Goal: Task Accomplishment & Management: Use online tool/utility

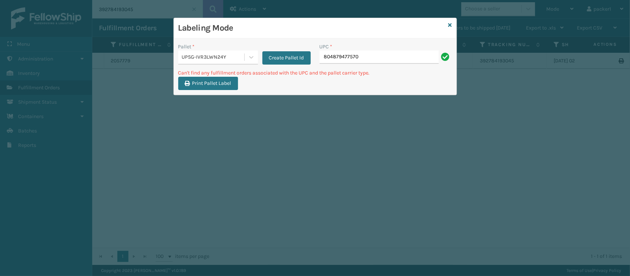
drag, startPoint x: 399, startPoint y: 61, endPoint x: 264, endPoint y: 82, distance: 137.0
click at [264, 82] on div "Pallet * UPSG-IVR3LWN24Y Create Pallet Id UPC * 804879477570 Can't find any ful…" at bounding box center [315, 66] width 283 height 56
drag, startPoint x: 394, startPoint y: 61, endPoint x: 263, endPoint y: 82, distance: 132.9
click at [263, 82] on div "Pallet * UPSG-IVR3LWN24Y Create Pallet Id UPC * 840985116965 Can't find any ful…" at bounding box center [315, 66] width 283 height 56
type input "804879477570"
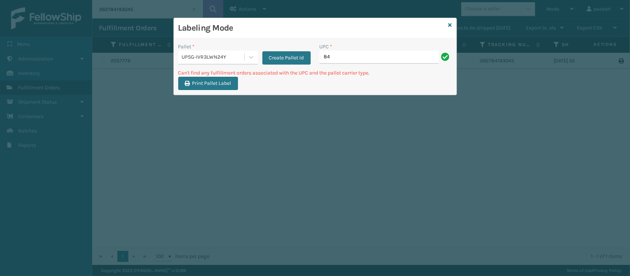
type input "8"
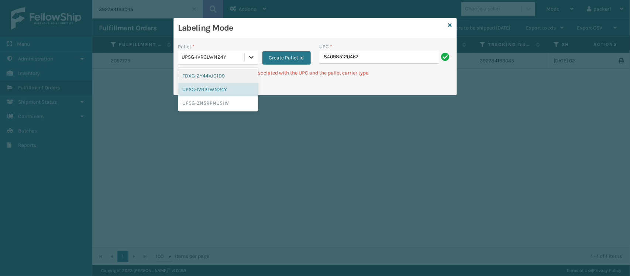
click at [245, 63] on div at bounding box center [251, 57] width 13 height 13
click at [224, 104] on div "UPSG-ZN5RPNUSHV" at bounding box center [218, 103] width 80 height 14
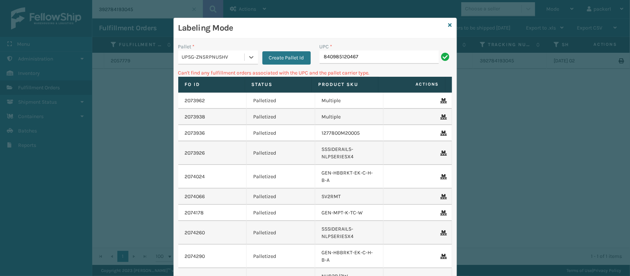
click at [228, 49] on div "Pallet *" at bounding box center [218, 47] width 80 height 8
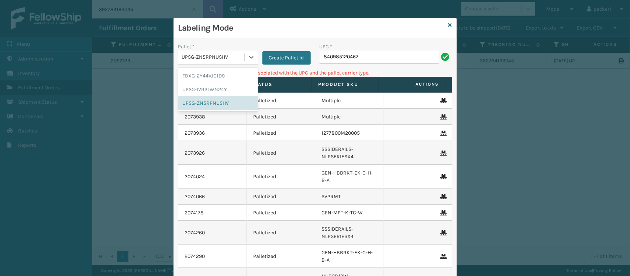
click at [227, 60] on div "UPSG-ZN5RPNUSHV" at bounding box center [213, 57] width 63 height 8
click at [222, 76] on div "FDXG-2Y44VJC1D9" at bounding box center [218, 76] width 80 height 14
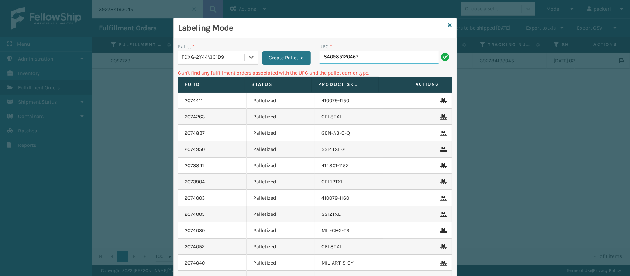
click at [364, 56] on input "840985120467" at bounding box center [378, 57] width 119 height 13
